Goal: Task Accomplishment & Management: Manage account settings

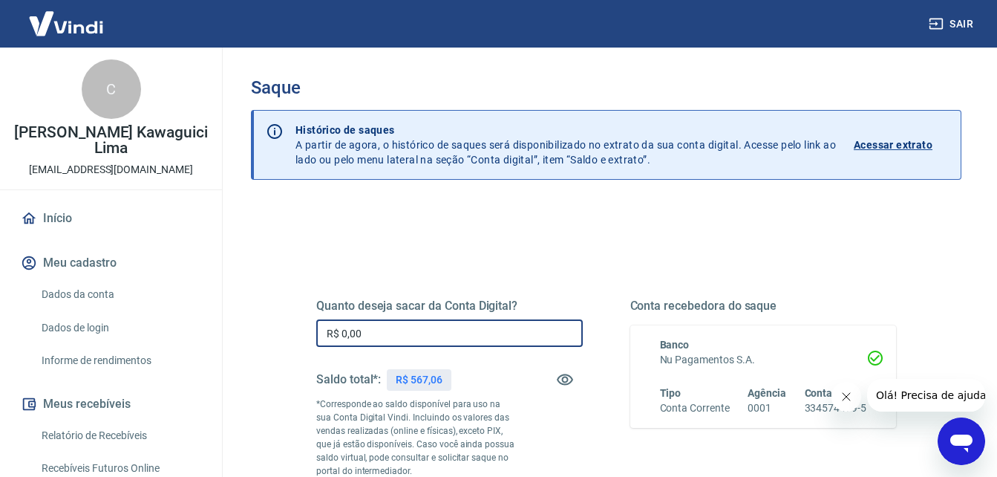
click at [430, 343] on input "R$ 0,00" at bounding box center [449, 332] width 267 height 27
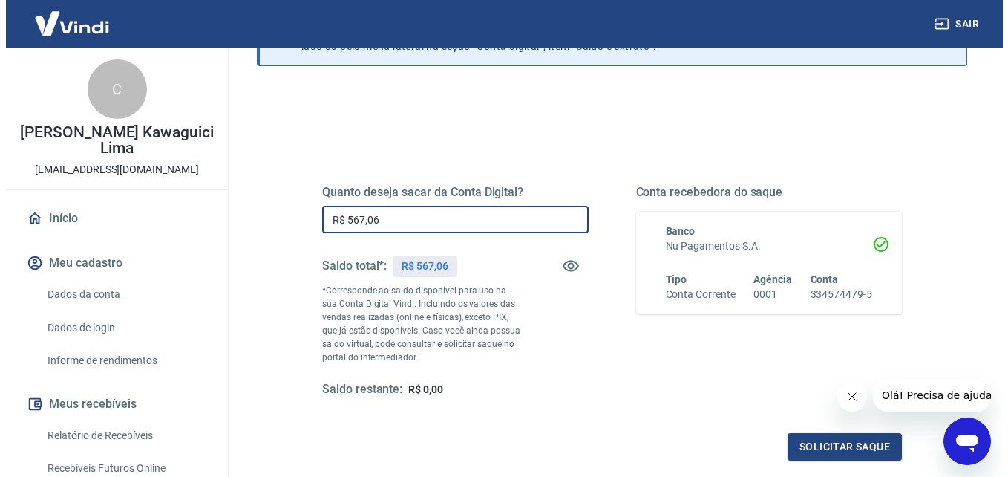
scroll to position [148, 0]
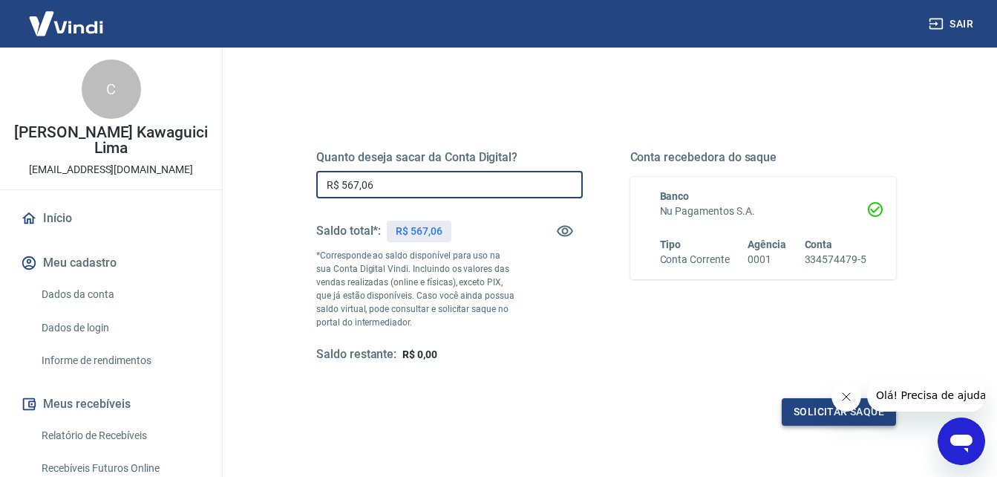
type input "R$ 567,06"
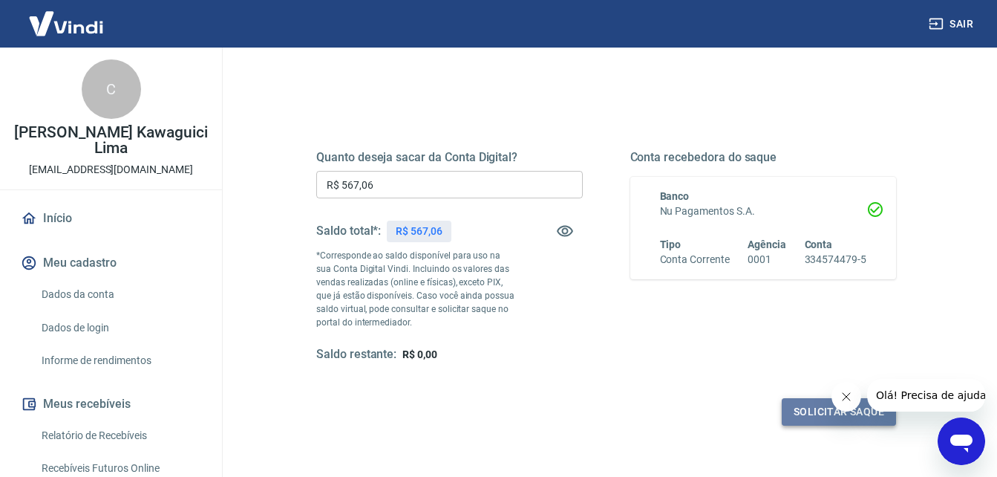
click at [806, 413] on button "Solicitar saque" at bounding box center [839, 411] width 114 height 27
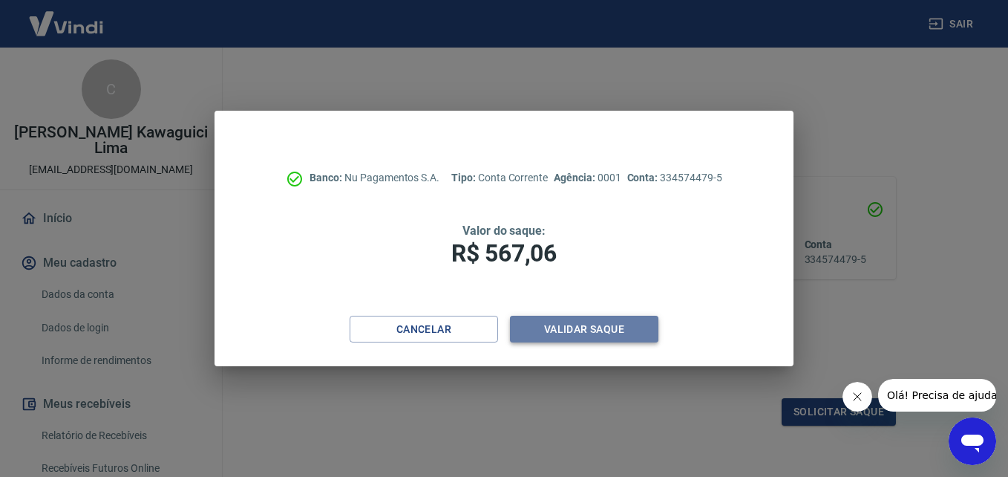
click at [640, 326] on button "Validar saque" at bounding box center [584, 329] width 148 height 27
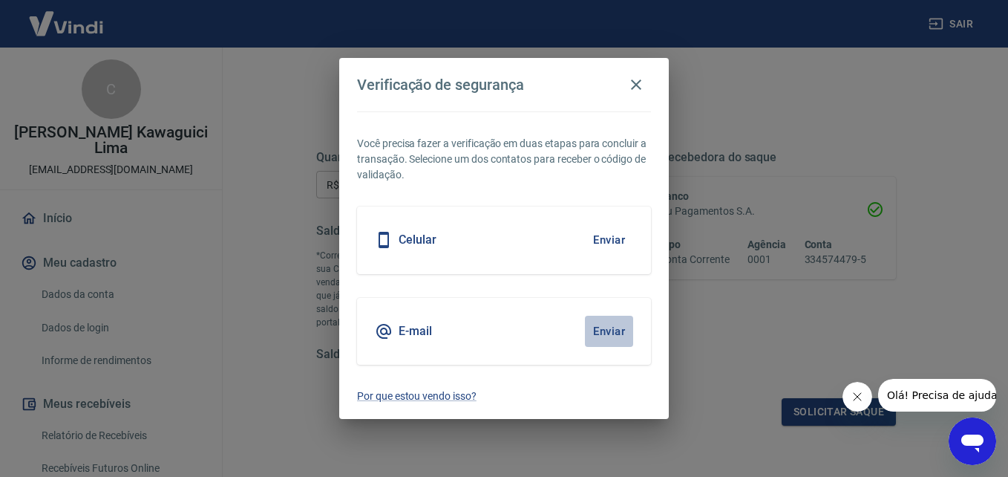
click at [613, 329] on button "Enviar" at bounding box center [609, 331] width 48 height 31
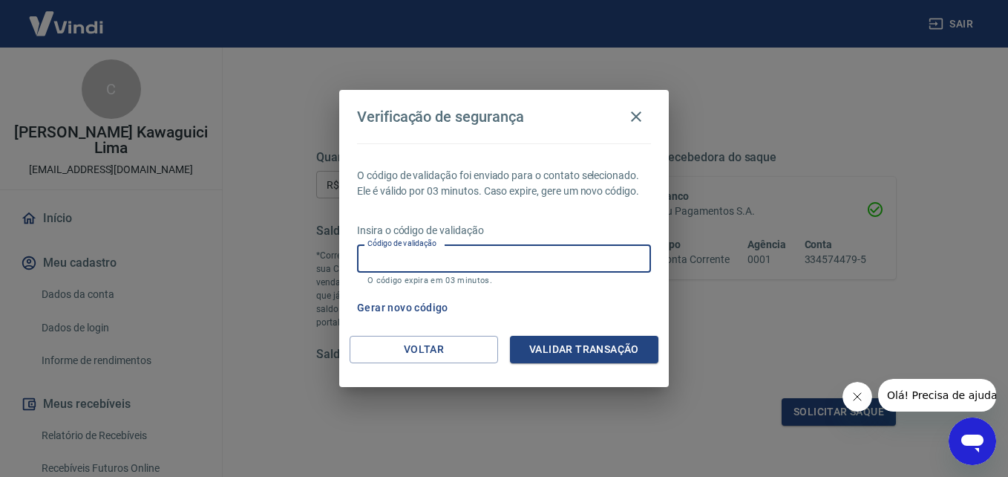
click at [412, 261] on input "Código de validação" at bounding box center [504, 257] width 294 height 27
type input "902949"
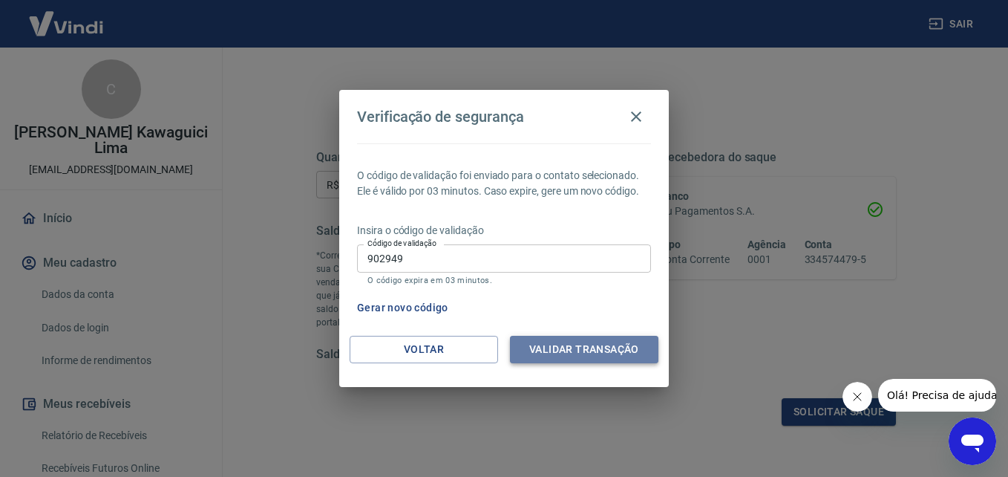
click at [563, 343] on button "Validar transação" at bounding box center [584, 349] width 148 height 27
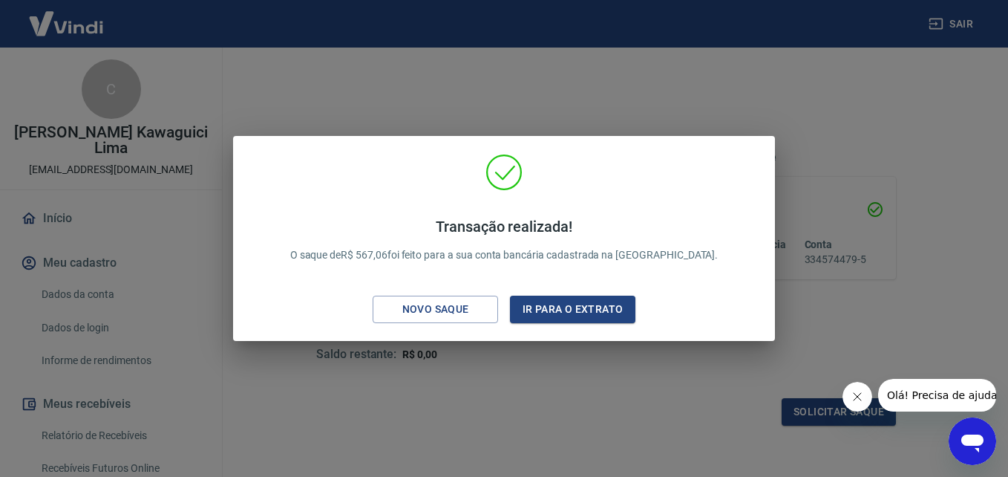
click at [854, 327] on div "Transação realizada! O saque de R$ 567,06 foi feito para a sua conta bancária c…" at bounding box center [504, 238] width 1008 height 477
